Goal: Find contact information: Find contact information

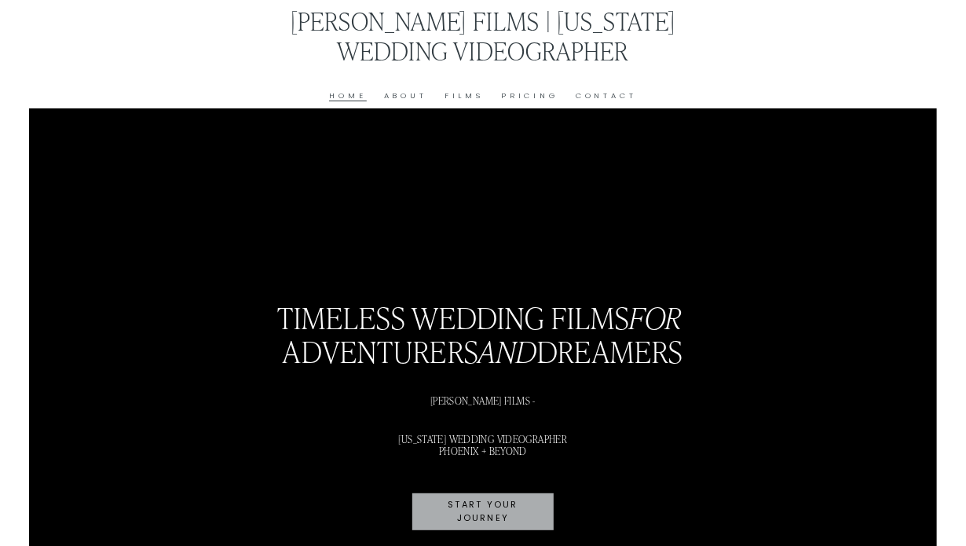
click at [390, 96] on link "About" at bounding box center [405, 95] width 43 height 13
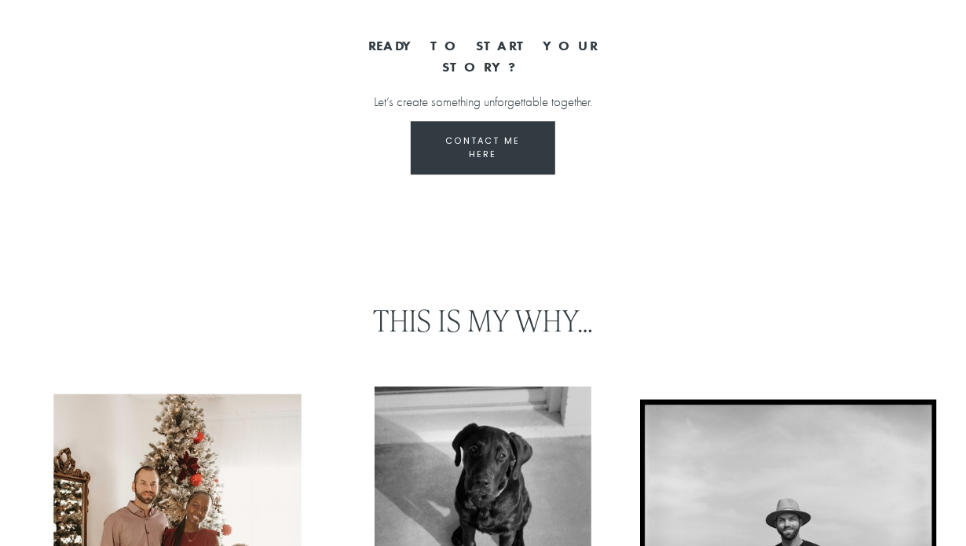
scroll to position [1552, 0]
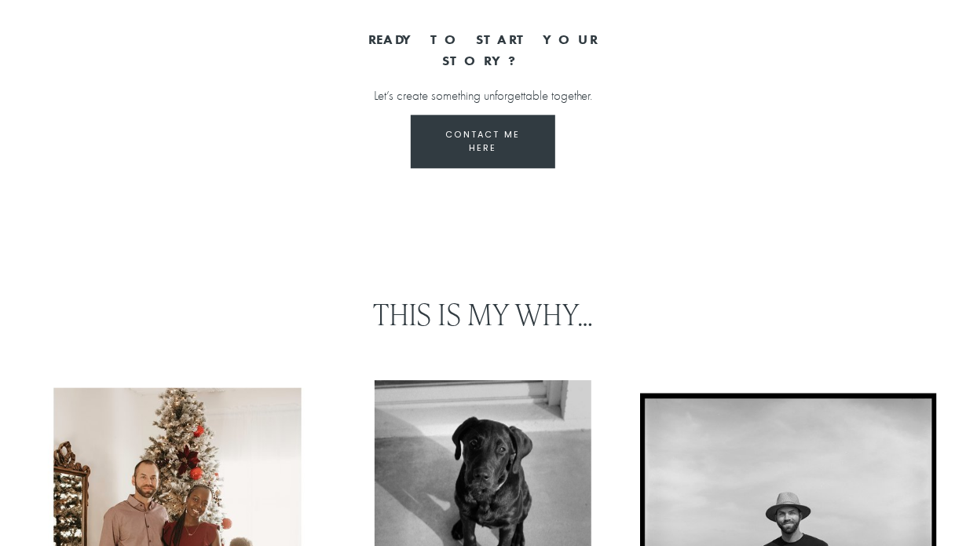
click at [491, 146] on link "Contact me here" at bounding box center [483, 141] width 145 height 53
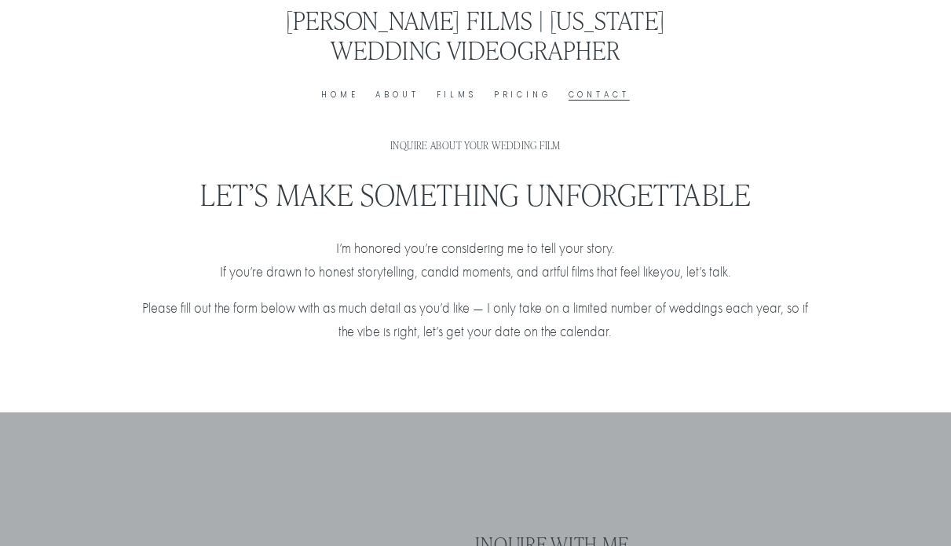
click at [343, 94] on link "Home" at bounding box center [339, 95] width 37 height 14
